Goal: Task Accomplishment & Management: Use online tool/utility

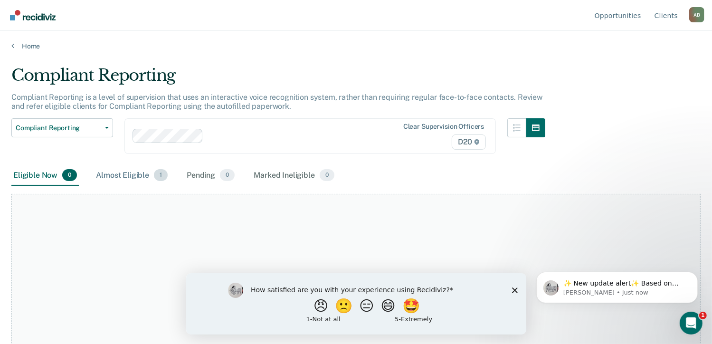
click at [121, 171] on div "Almost Eligible 1" at bounding box center [132, 175] width 76 height 21
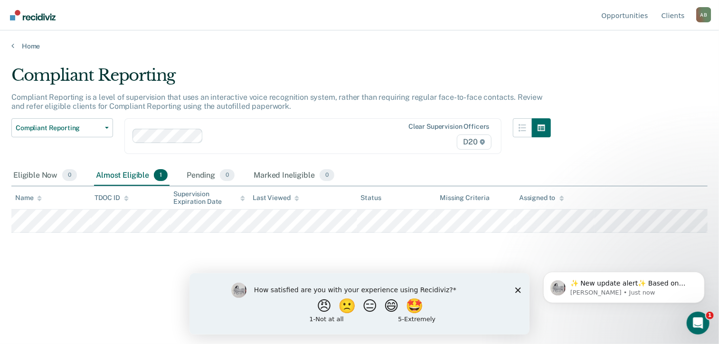
click at [522, 285] on div "How satisfied are you with your experience using Recidiviz? 😠 🙁 😑 😄 🤩 1 - Not a…" at bounding box center [359, 303] width 340 height 61
click at [518, 293] on div "How satisfied are you with your experience using Recidiviz? 😠 🙁 😑 😄 🤩 1 - Not a…" at bounding box center [359, 303] width 340 height 61
click at [518, 289] on polygon "Close survey" at bounding box center [518, 290] width 6 height 6
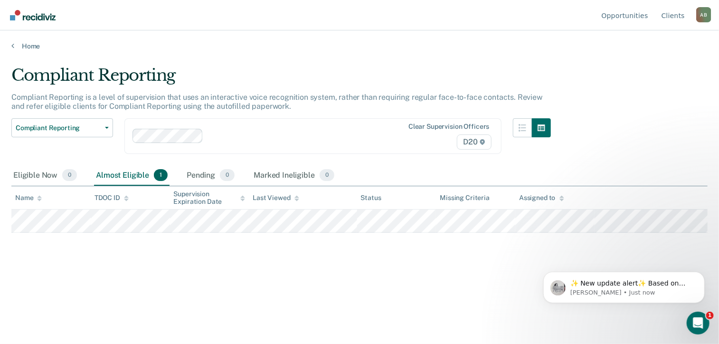
click at [513, 292] on div "Compliant Reporting Compliant Reporting is a level of supervision that uses an …" at bounding box center [359, 184] width 696 height 237
click at [365, 265] on div "Compliant Reporting Compliant Reporting is a level of supervision that uses an …" at bounding box center [359, 169] width 696 height 207
